Goal: Task Accomplishment & Management: Use online tool/utility

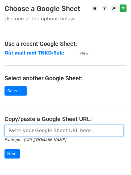
click at [31, 132] on input "url" at bounding box center [63, 130] width 119 height 11
paste input "[URL][DOMAIN_NAME][PERSON_NAME]"
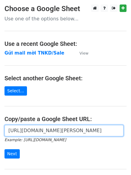
paste input "[URL][DOMAIN_NAME][PERSON_NAME]"
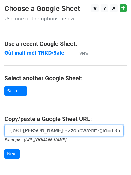
scroll to position [0, 458]
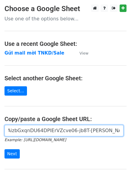
click at [30, 129] on input "https://[DOMAIN_NAME]/spreadsheets/d/1TtAizbGxqnDU64DPIErVZcve06-jb8T-[PERSON_N…" at bounding box center [63, 130] width 119 height 11
paste input "url"
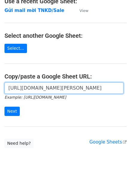
scroll to position [43, 0]
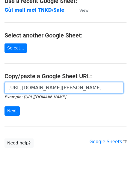
type input "[URL][DOMAIN_NAME][PERSON_NAME]"
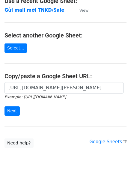
click at [13, 106] on form "[URL][DOMAIN_NAME][PERSON_NAME] Example: [URL][DOMAIN_NAME] Next" at bounding box center [65, 98] width 122 height 33
click at [13, 108] on input "Next" at bounding box center [11, 110] width 15 height 9
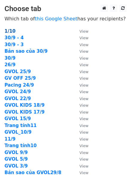
click at [7, 32] on strong "1/10" at bounding box center [9, 30] width 11 height 5
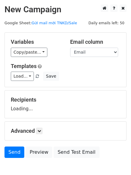
click at [22, 81] on div "Variables Copy/paste... {{STT}} {{Tên}} {{SĐT}} {{Email}} Email column STT Tên …" at bounding box center [65, 60] width 121 height 54
click at [22, 79] on link "Load..." at bounding box center [22, 75] width 23 height 9
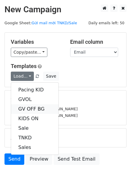
click at [27, 106] on link "GV OFF BG" at bounding box center [34, 109] width 47 height 10
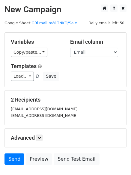
scroll to position [40, 0]
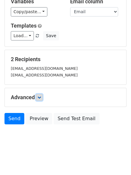
click at [41, 98] on icon at bounding box center [39, 97] width 4 height 4
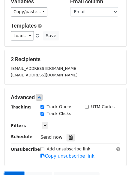
click at [11, 174] on link "Send" at bounding box center [14, 177] width 20 height 11
